Goal: Use online tool/utility: Utilize a website feature to perform a specific function

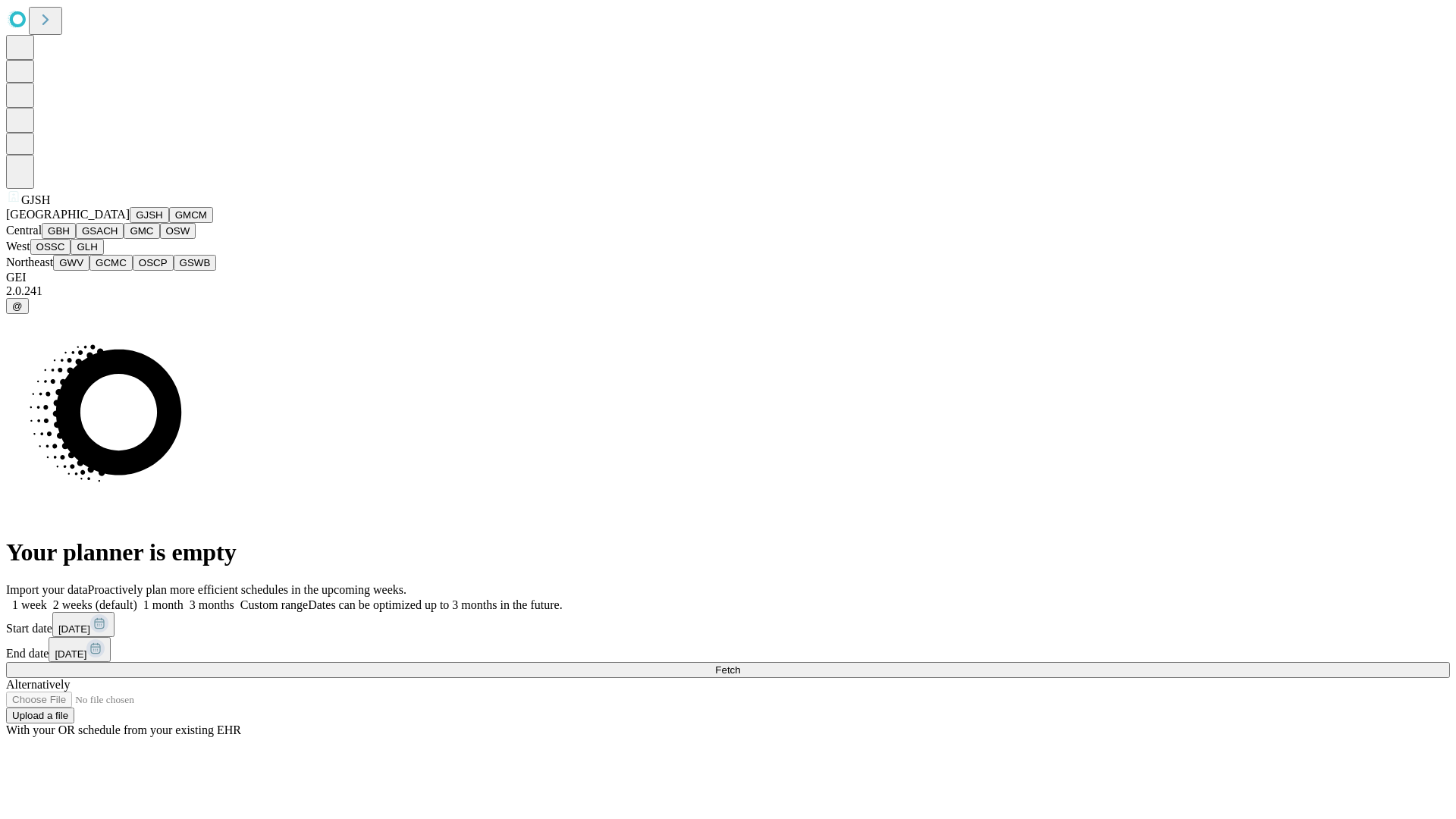
click at [130, 223] on button "GJSH" at bounding box center [149, 214] width 40 height 16
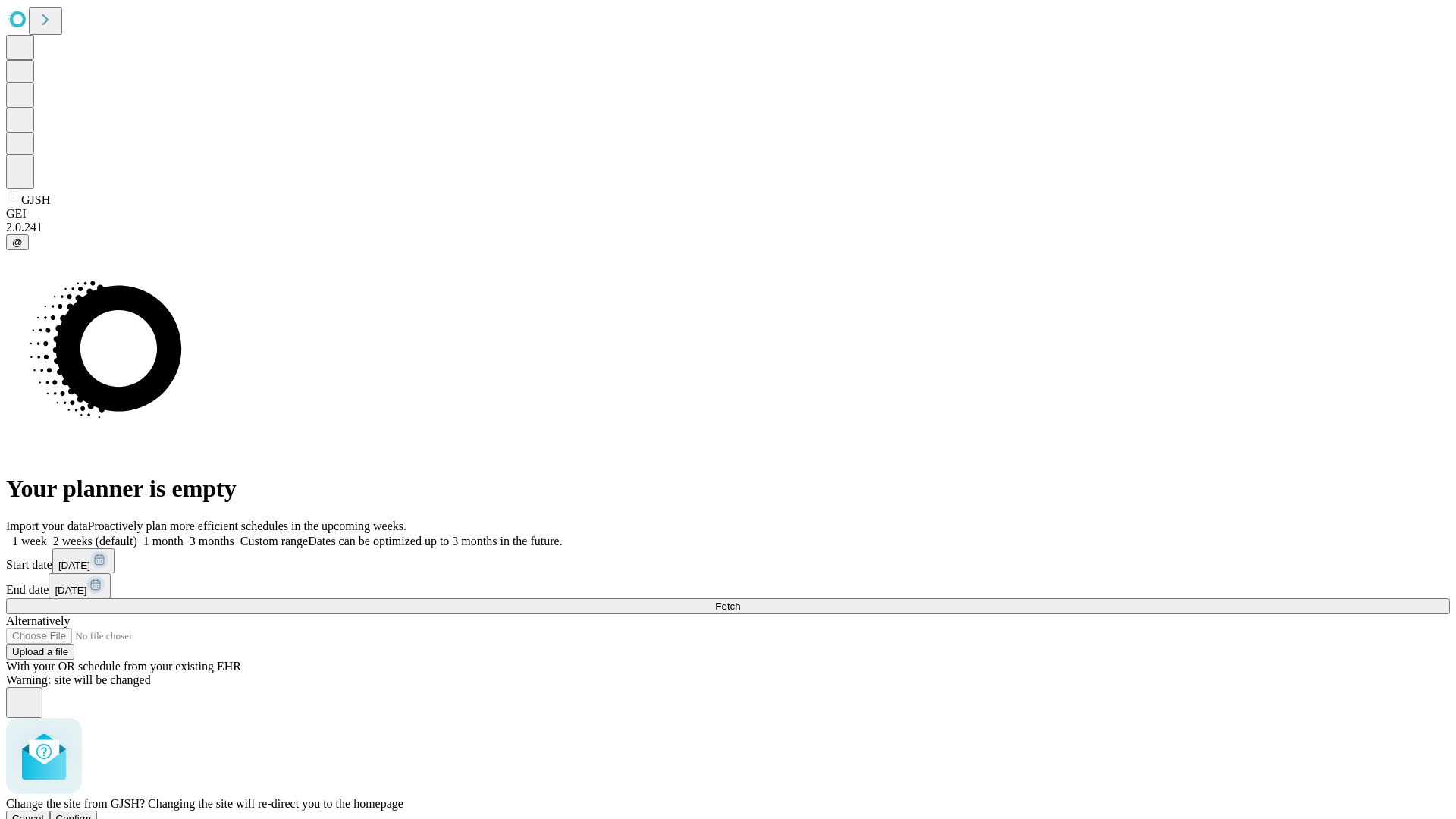
click at [92, 812] on span "Confirm" at bounding box center [73, 817] width 35 height 11
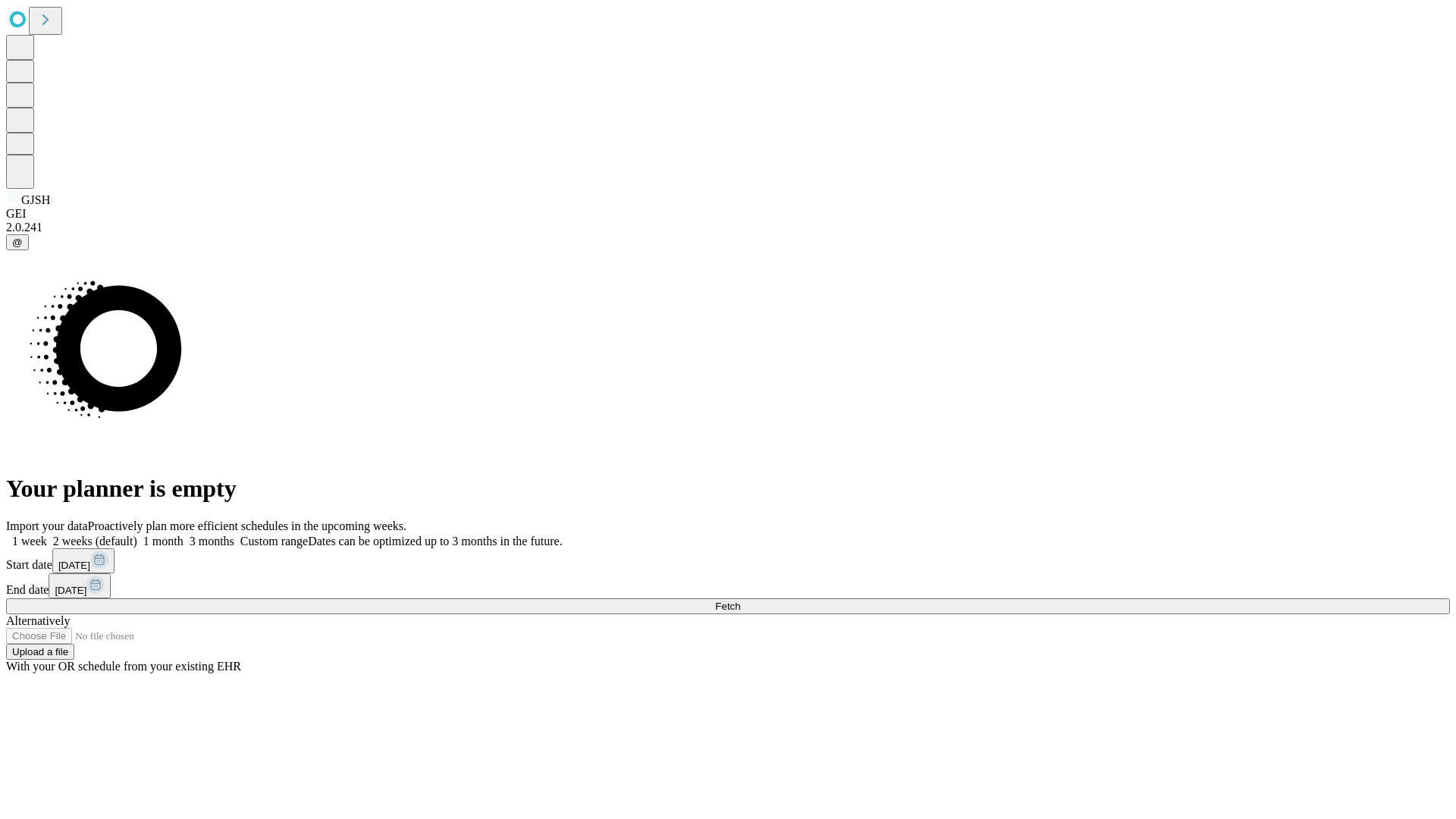
click at [138, 534] on label "2 weeks (default)" at bounding box center [92, 540] width 90 height 13
click at [740, 600] on span "Fetch" at bounding box center [728, 605] width 25 height 11
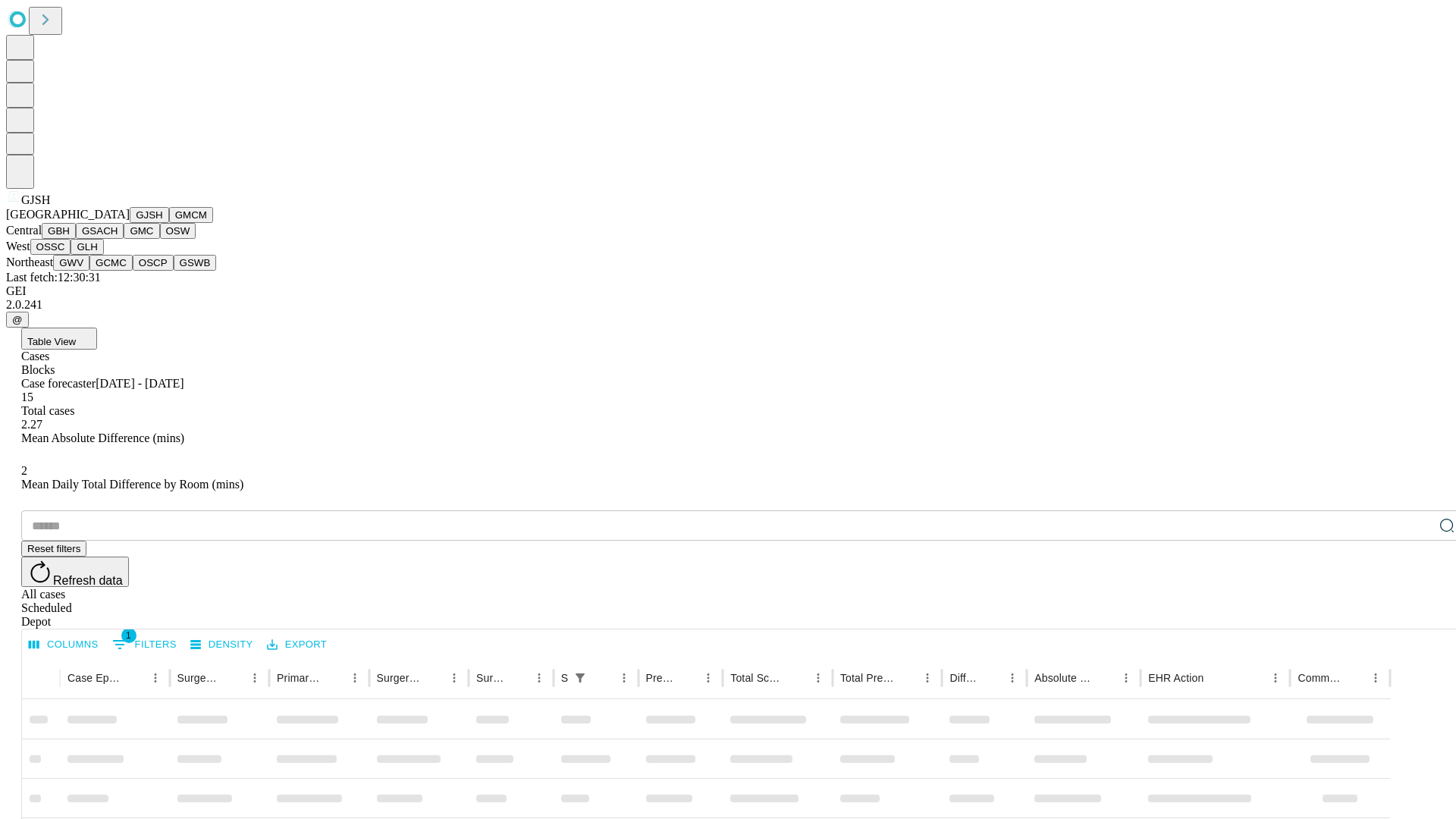
click at [169, 223] on button "GMCM" at bounding box center [191, 214] width 44 height 16
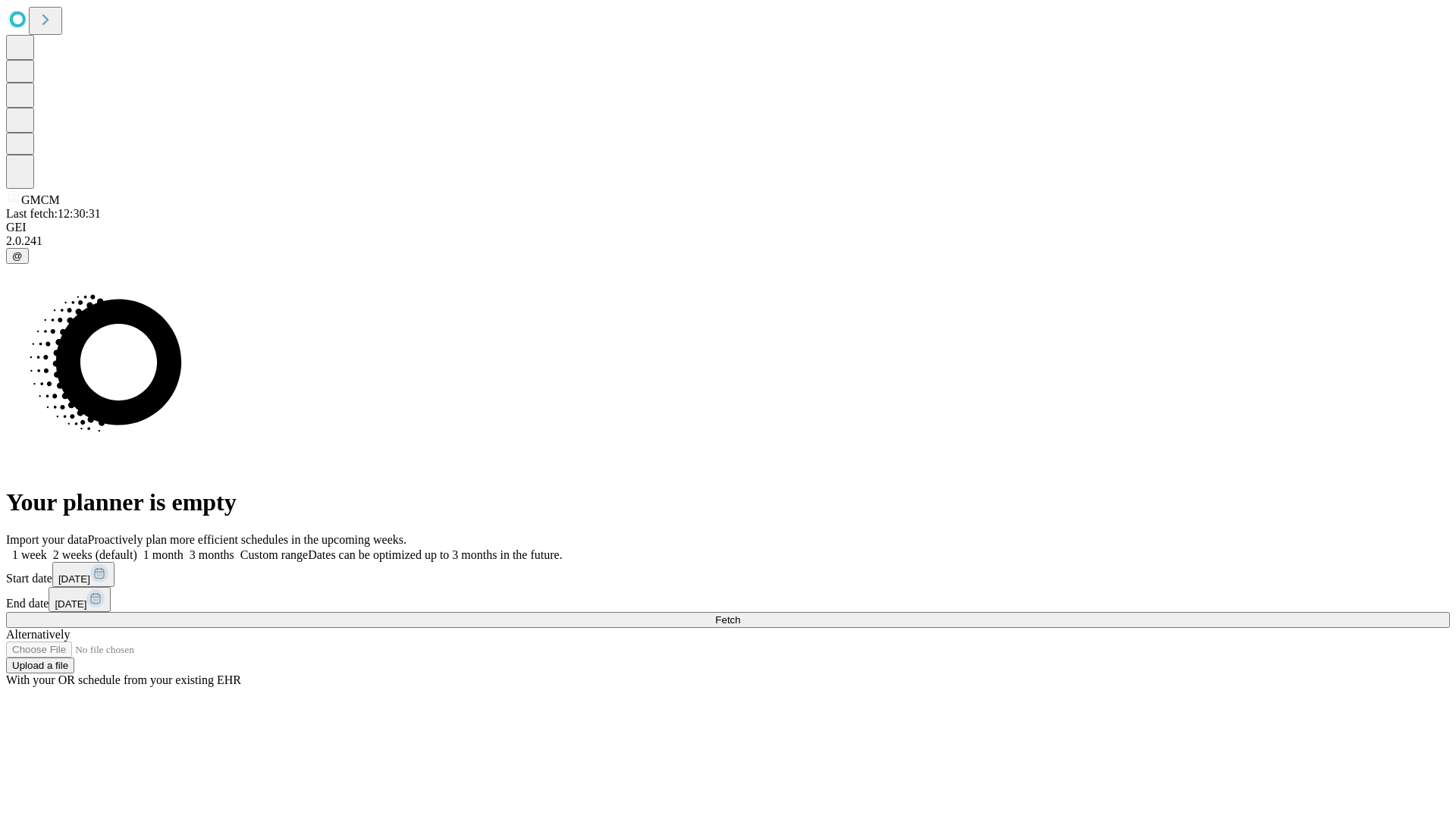
click at [138, 548] on label "2 weeks (default)" at bounding box center [92, 554] width 90 height 13
click at [740, 614] on span "Fetch" at bounding box center [728, 619] width 25 height 11
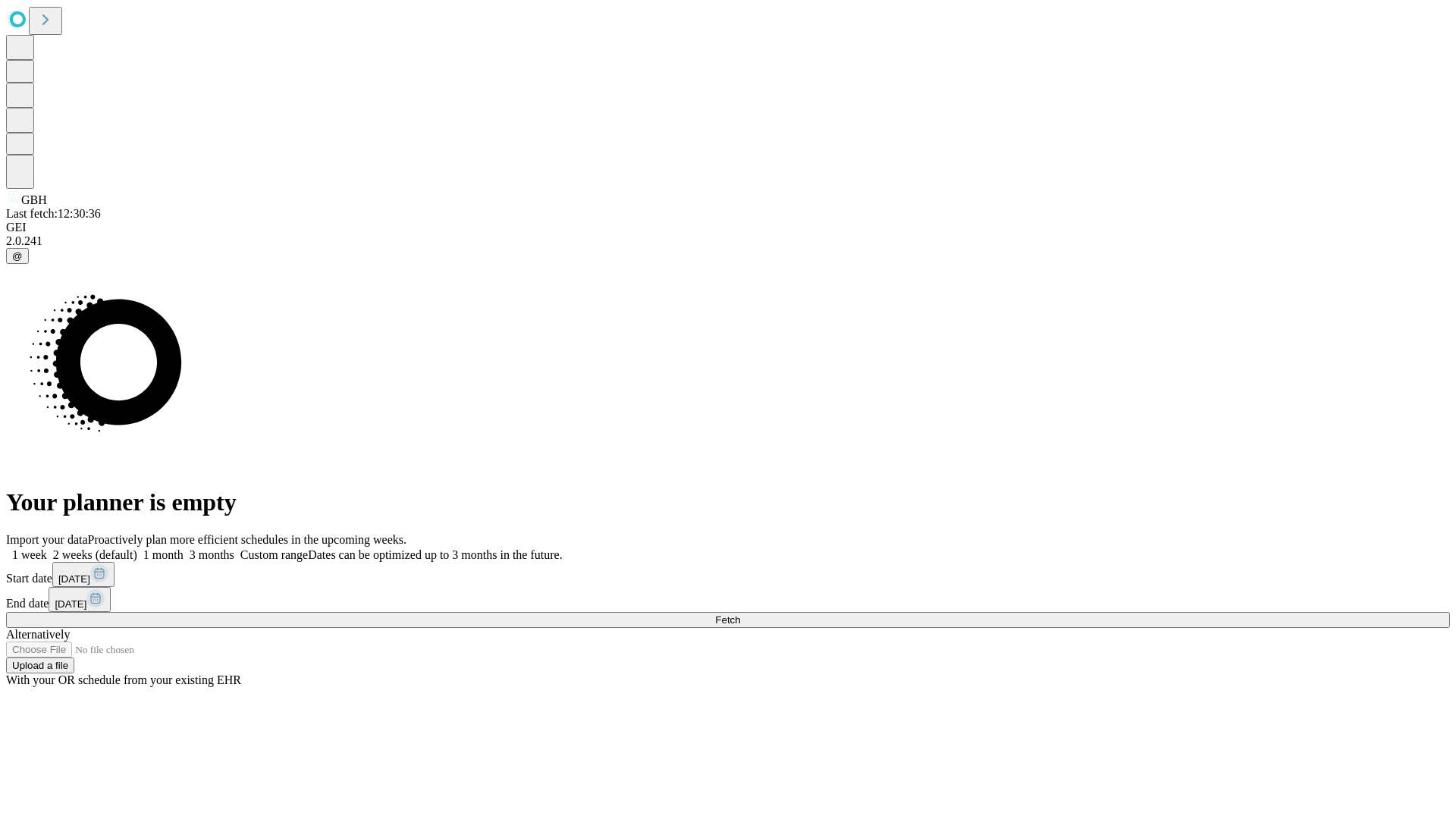
click at [138, 548] on label "2 weeks (default)" at bounding box center [92, 554] width 90 height 13
click at [740, 614] on span "Fetch" at bounding box center [728, 619] width 25 height 11
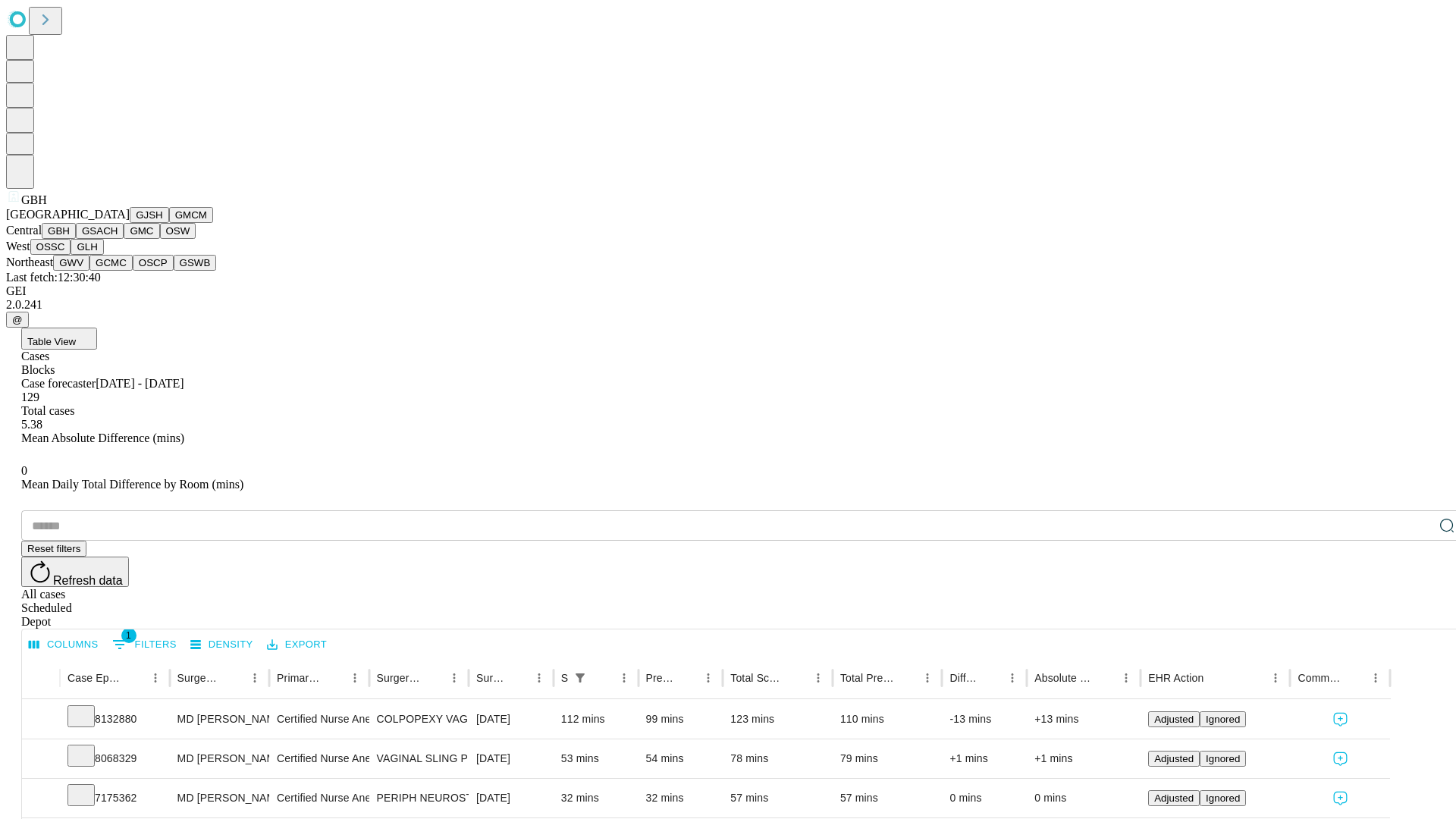
click at [117, 239] on button "GSACH" at bounding box center [100, 231] width 48 height 16
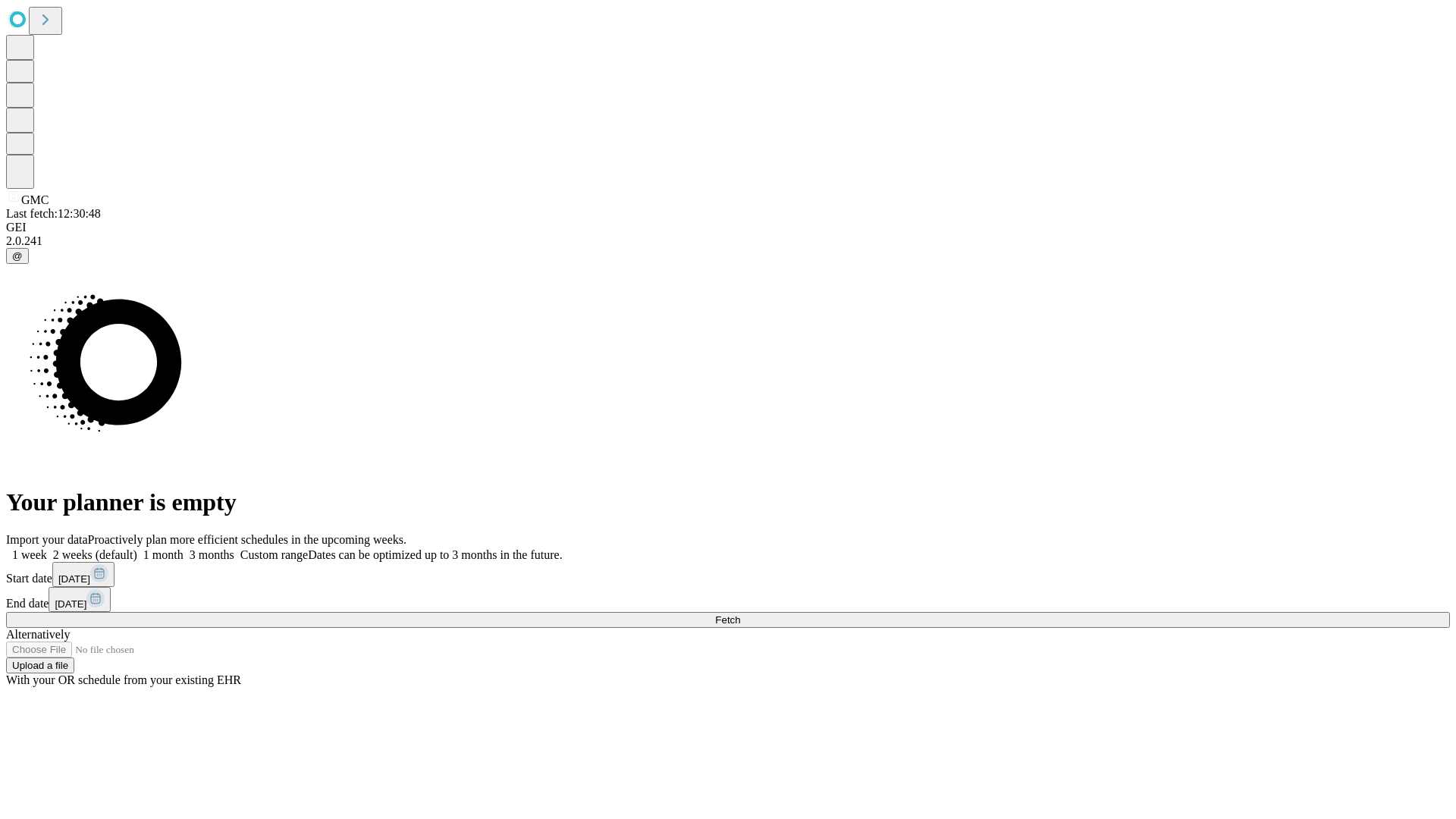
click at [138, 548] on label "2 weeks (default)" at bounding box center [92, 554] width 90 height 13
click at [740, 614] on span "Fetch" at bounding box center [728, 619] width 25 height 11
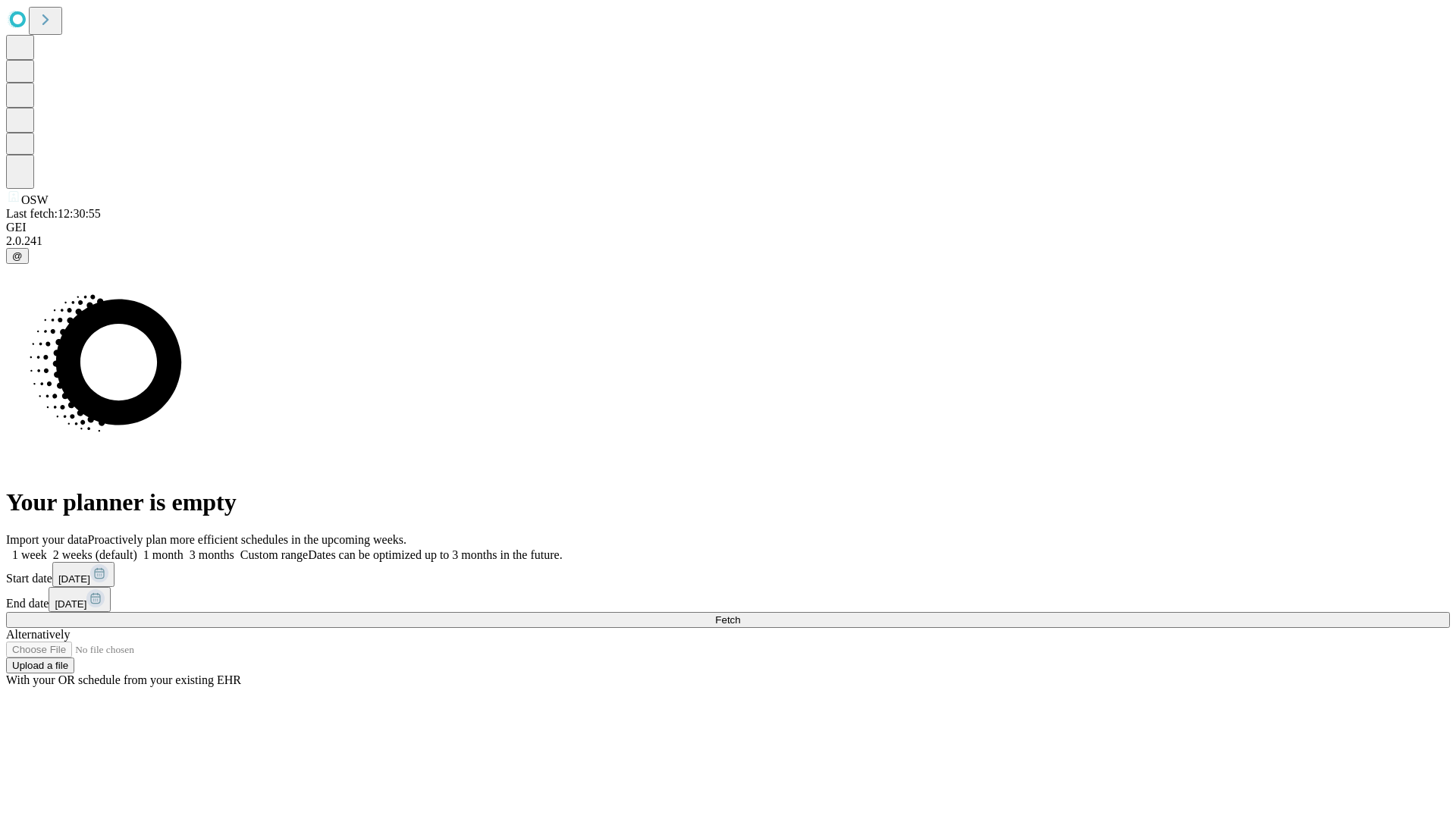
click at [138, 548] on label "2 weeks (default)" at bounding box center [92, 554] width 90 height 13
click at [740, 614] on span "Fetch" at bounding box center [728, 619] width 25 height 11
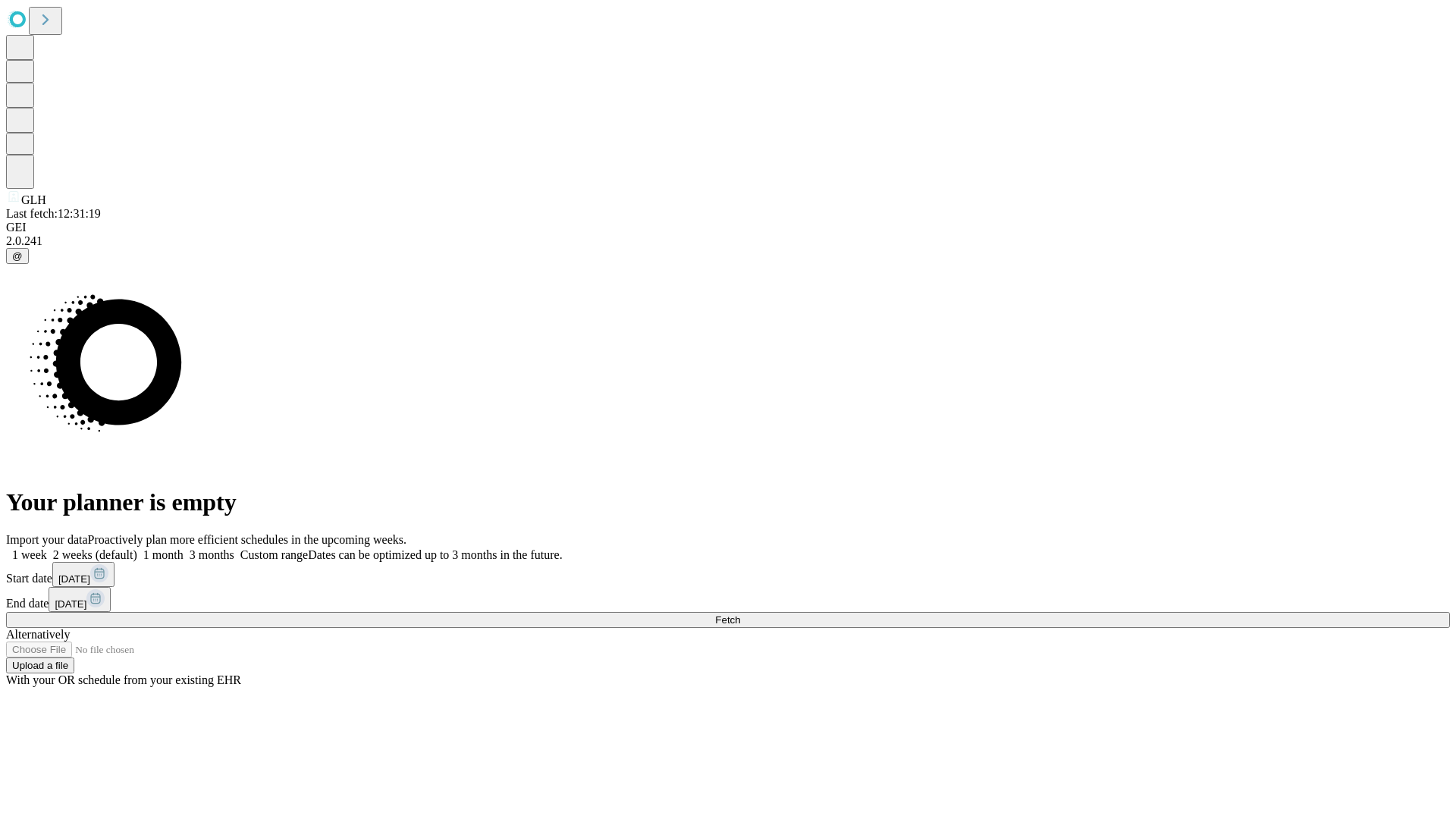
click at [138, 548] on label "2 weeks (default)" at bounding box center [92, 554] width 90 height 13
click at [740, 614] on span "Fetch" at bounding box center [728, 619] width 25 height 11
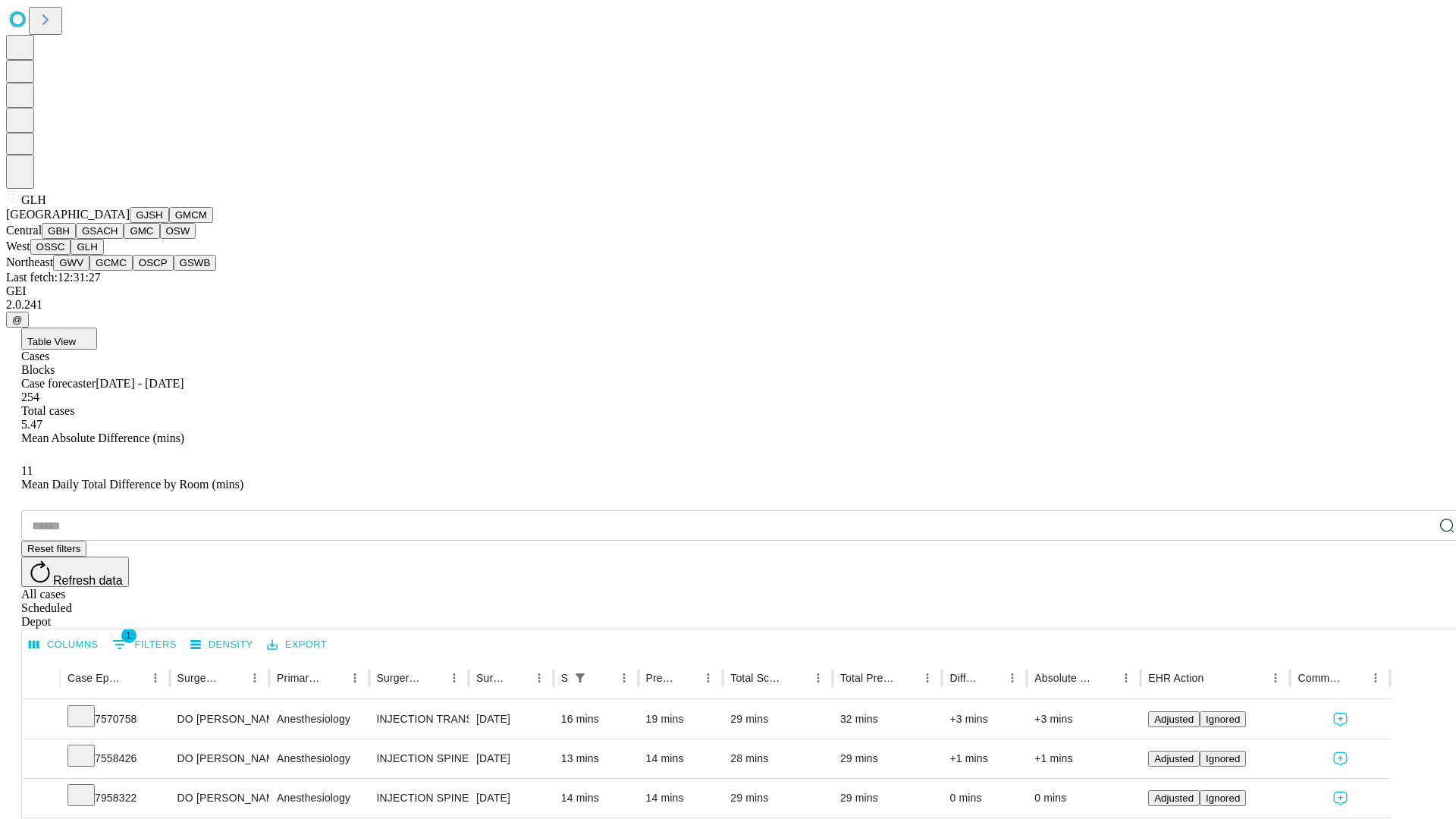
click at [90, 271] on button "GWV" at bounding box center [71, 263] width 36 height 16
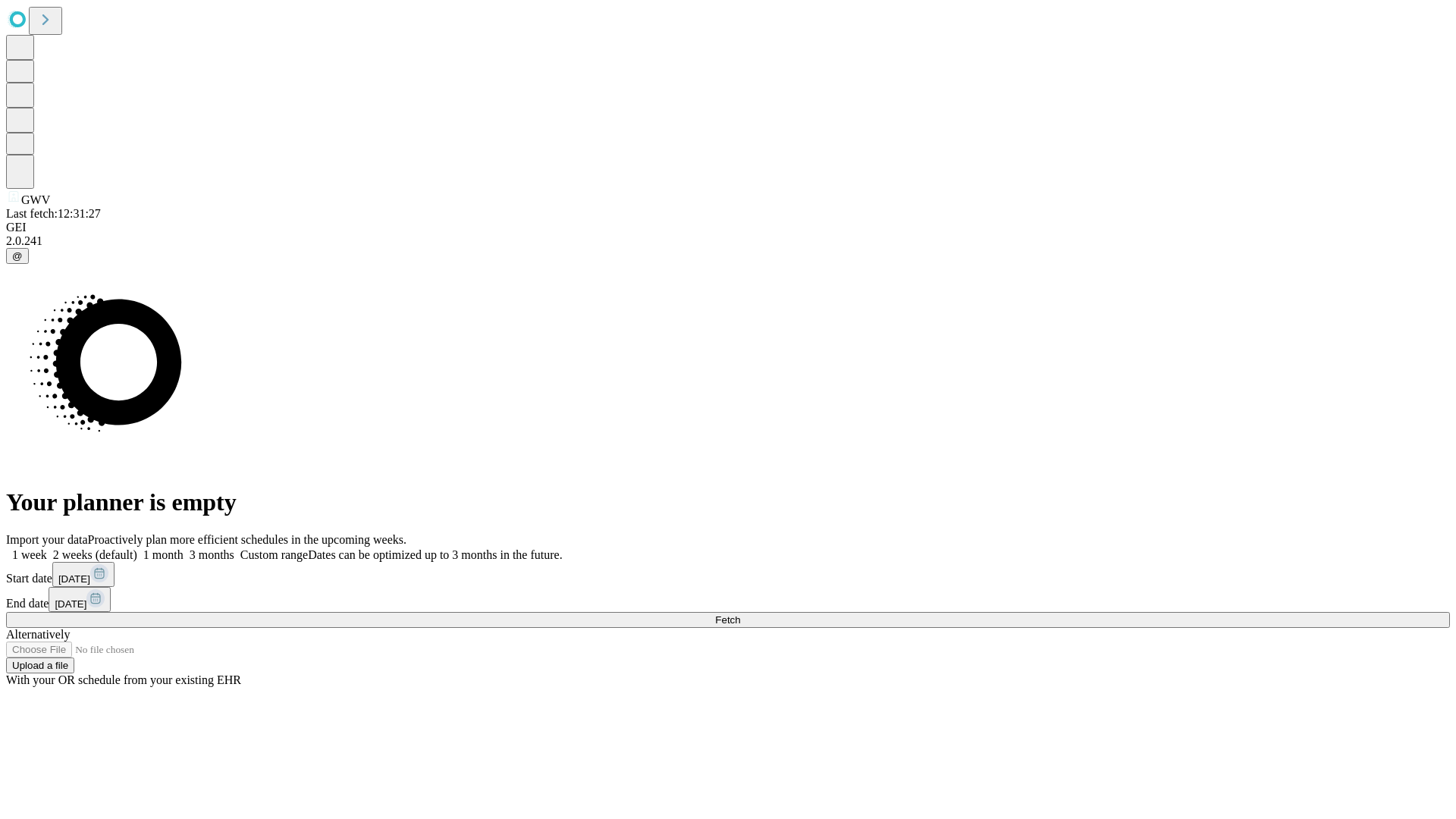
click at [138, 548] on label "2 weeks (default)" at bounding box center [92, 554] width 90 height 13
click at [740, 614] on span "Fetch" at bounding box center [728, 619] width 25 height 11
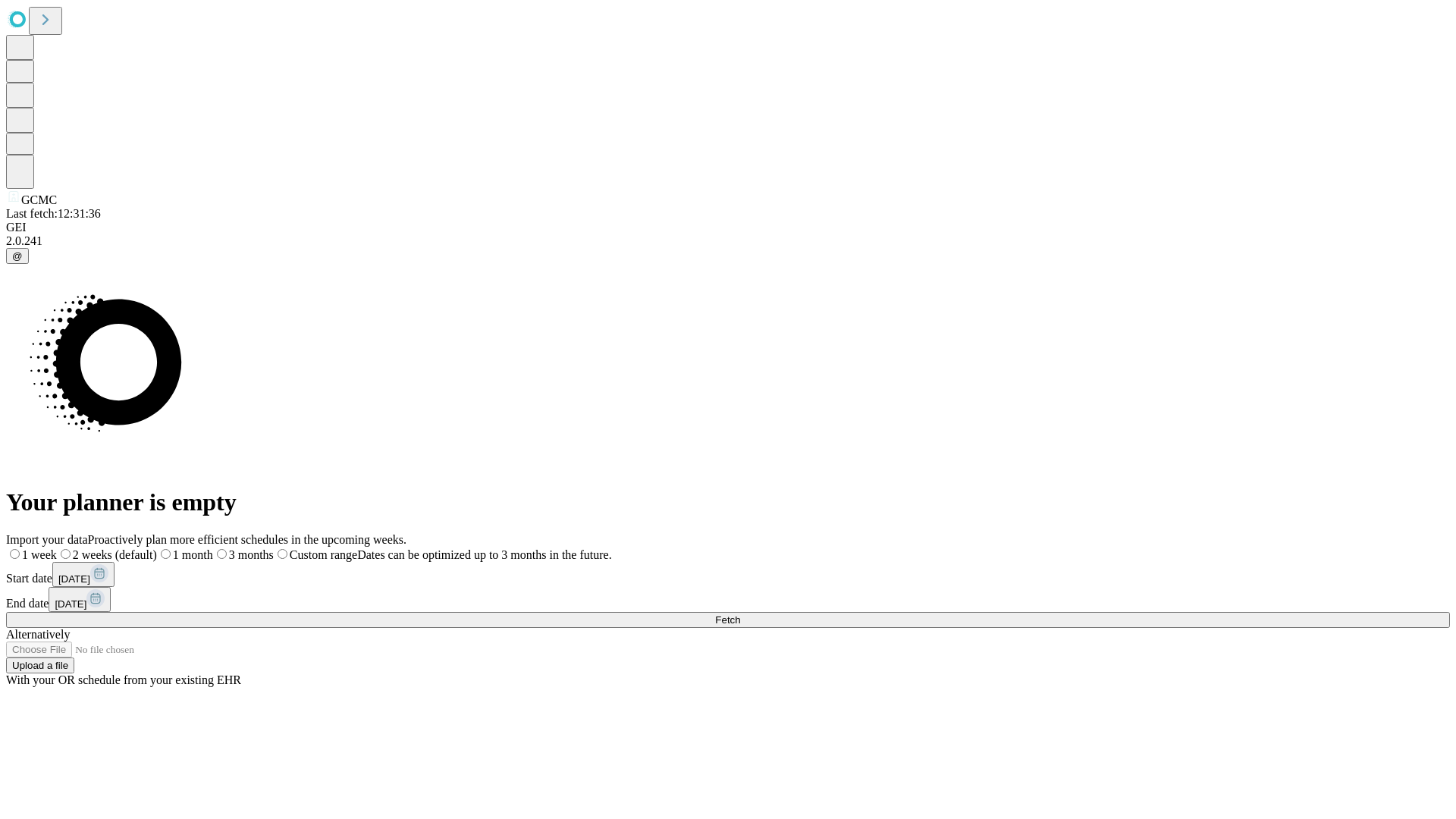
click at [740, 614] on span "Fetch" at bounding box center [728, 619] width 25 height 11
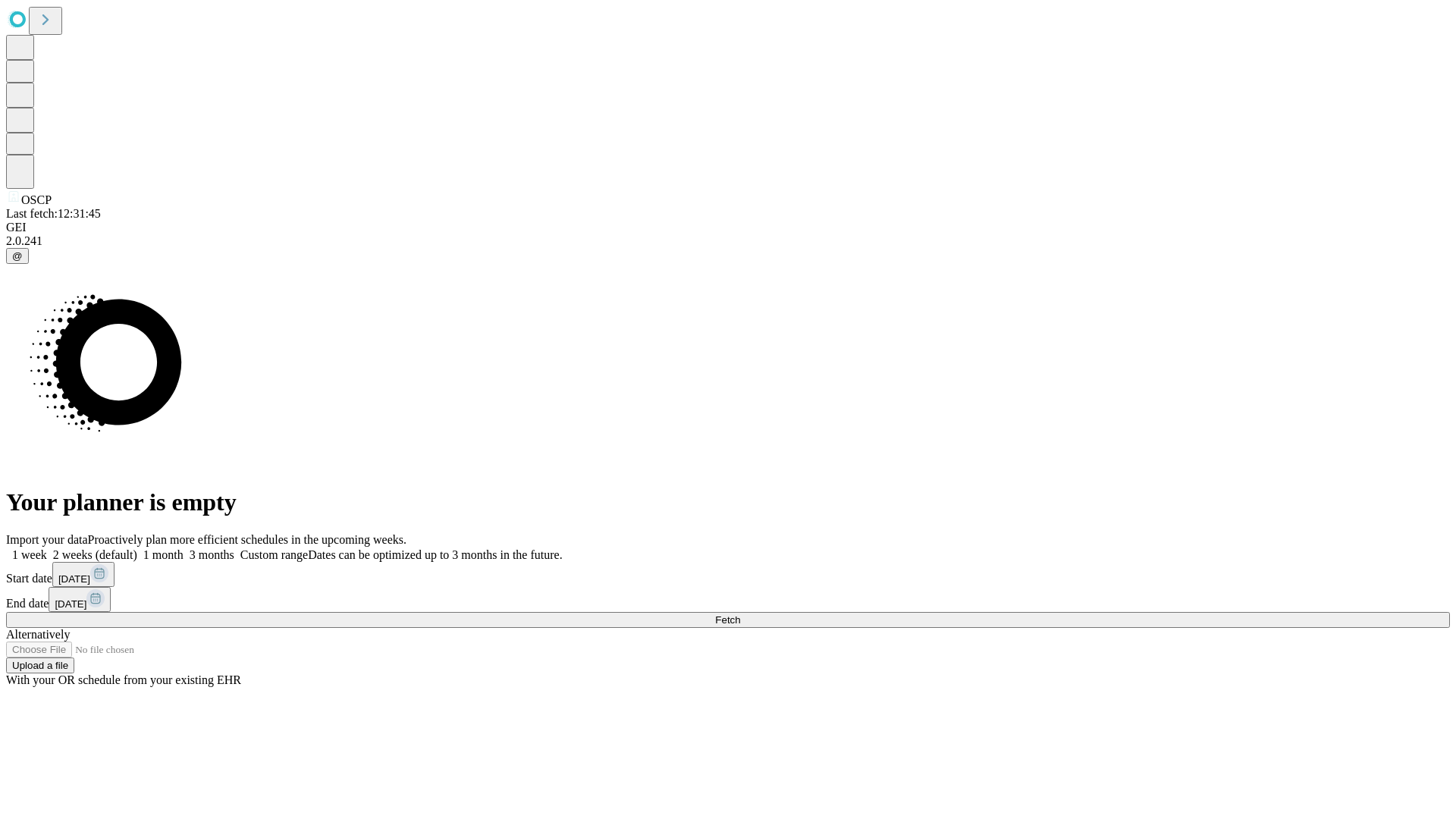
click at [138, 548] on label "2 weeks (default)" at bounding box center [92, 554] width 90 height 13
click at [740, 614] on span "Fetch" at bounding box center [728, 619] width 25 height 11
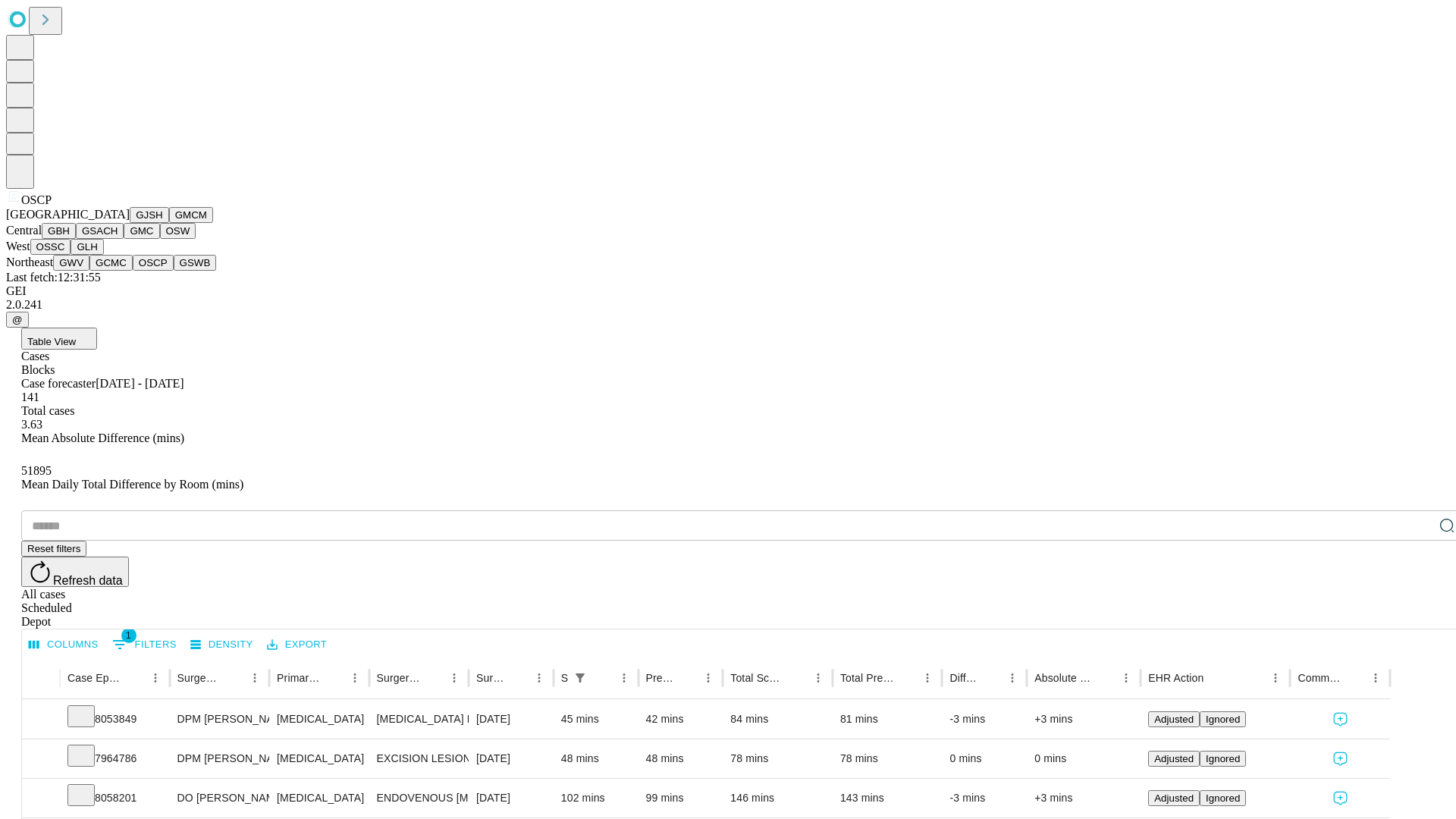
click at [174, 271] on button "GSWB" at bounding box center [195, 263] width 43 height 16
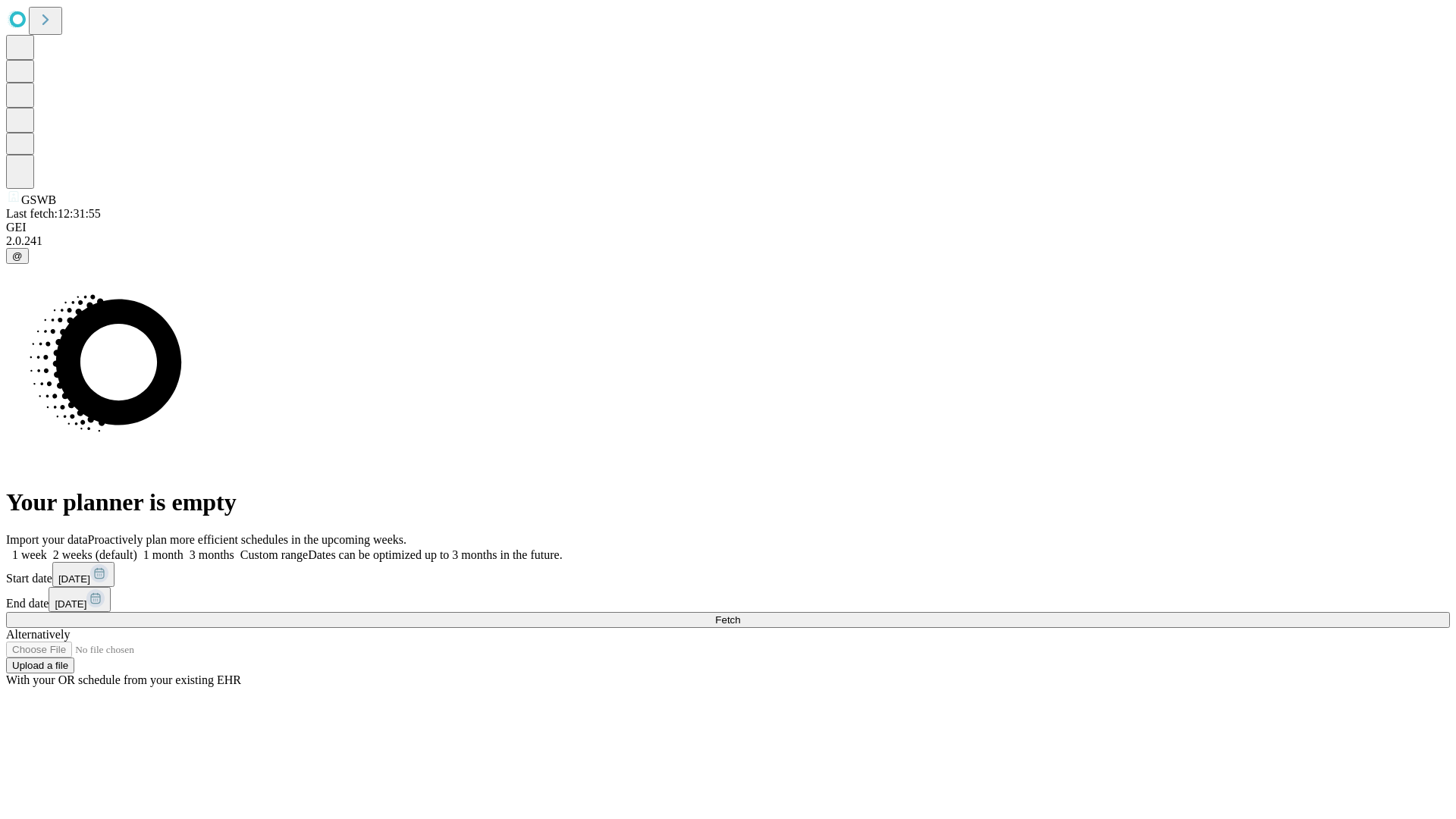
click at [138, 548] on label "2 weeks (default)" at bounding box center [92, 554] width 90 height 13
click at [740, 614] on span "Fetch" at bounding box center [728, 619] width 25 height 11
